Goal: Find contact information: Find contact information

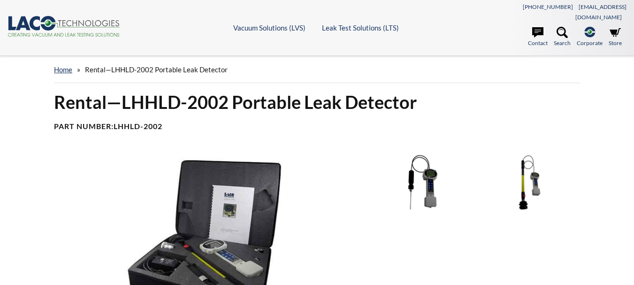
select select "Language Translate Widget"
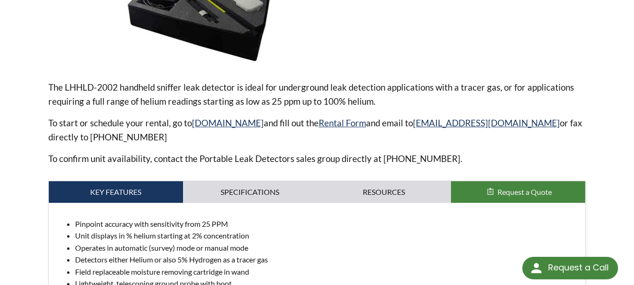
scroll to position [282, 0]
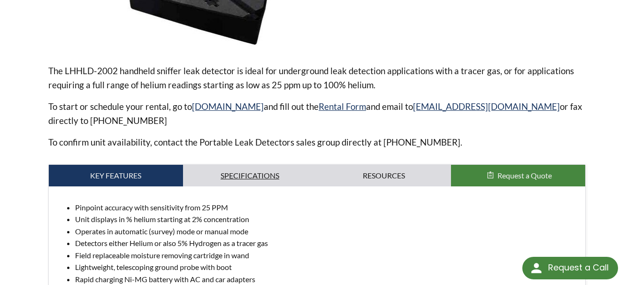
click at [253, 166] on link "Specifications" at bounding box center [250, 176] width 134 height 22
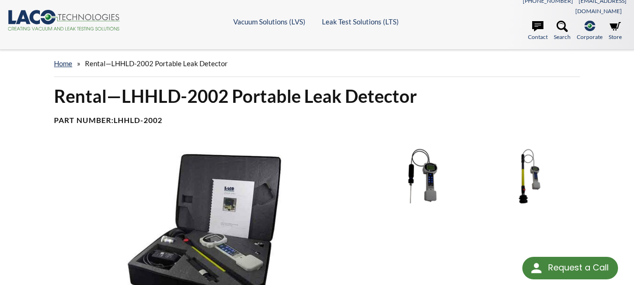
scroll to position [0, 0]
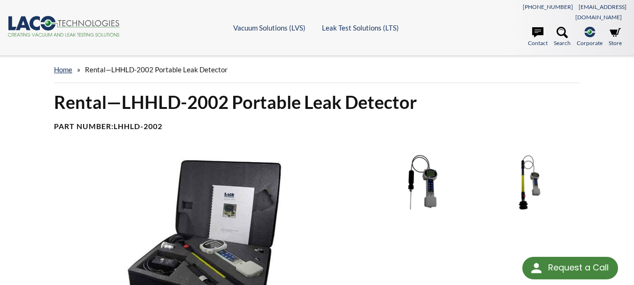
select select "Language Translate Widget"
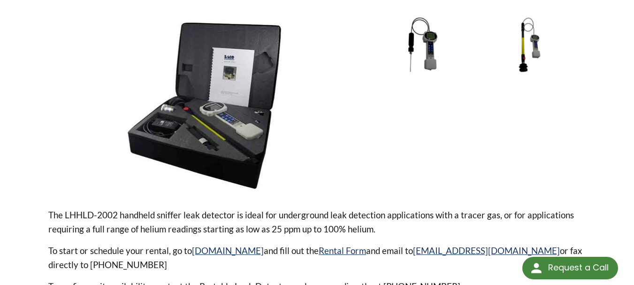
scroll to position [329, 0]
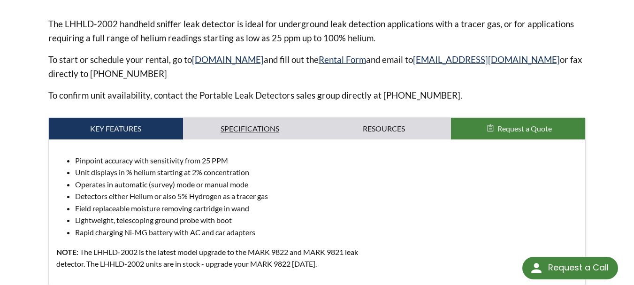
click at [273, 118] on link "Specifications" at bounding box center [250, 129] width 134 height 22
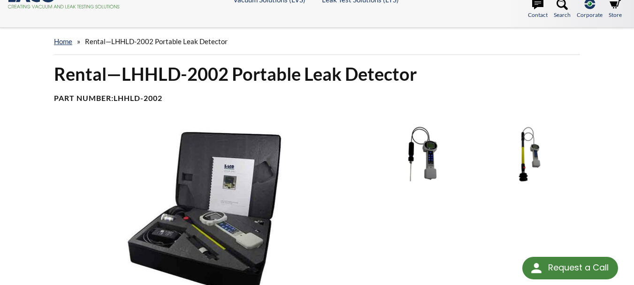
scroll to position [0, 0]
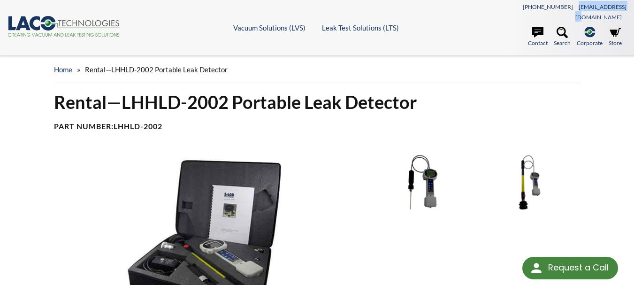
drag, startPoint x: 625, startPoint y: 4, endPoint x: 576, endPoint y: 14, distance: 49.8
click at [576, 14] on nav "801-486-1004 info@lacotech.com Contact Search .st-0{fill:#193661;} .st-1{fill:u…" at bounding box center [549, 28] width 155 height 44
copy link "[EMAIL_ADDRESS][DOMAIN_NAME]"
